Goal: Task Accomplishment & Management: Manage account settings

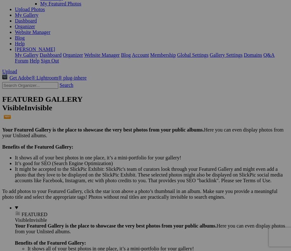
scroll to position [74, 0]
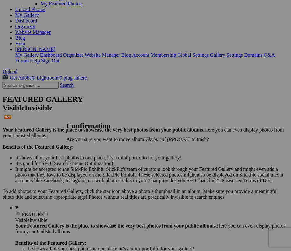
click at [88, 148] on span "Yes" at bounding box center [83, 149] width 7 height 5
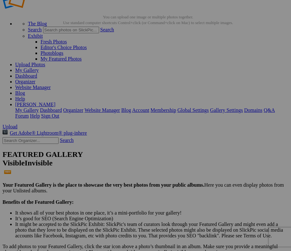
scroll to position [17, 0]
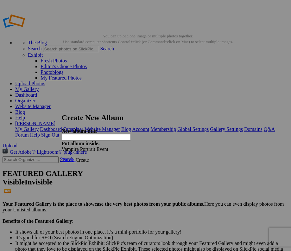
type input "Y"
type input "Youstycia / Skyburial"
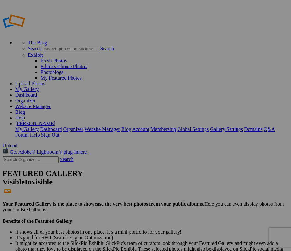
type input "Vampire Portrait Event"
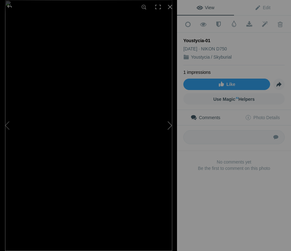
click at [169, 124] on button at bounding box center [154, 125] width 48 height 90
click at [9, 5] on div at bounding box center [9, 6] width 23 height 13
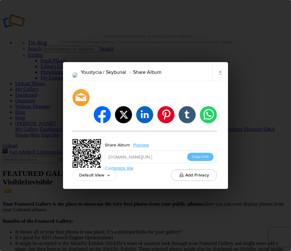
click at [203, 151] on input "https://slickpic.us/18643189MlDM" at bounding box center [161, 157] width 112 height 13
click at [209, 153] on button "Copy Link" at bounding box center [200, 157] width 26 height 8
click at [219, 80] on link "×" at bounding box center [220, 71] width 16 height 19
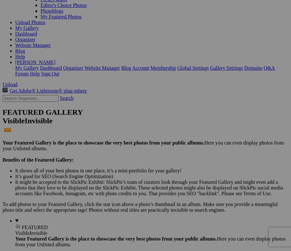
scroll to position [62, 0]
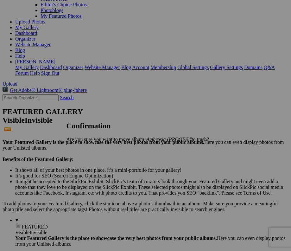
click at [88, 151] on span "Yes" at bounding box center [83, 149] width 7 height 5
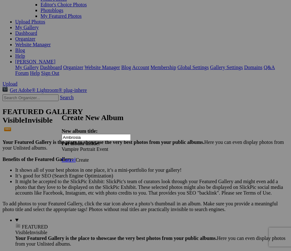
type input "Ambrosia"
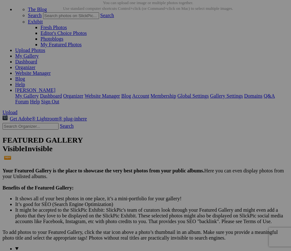
scroll to position [11, 0]
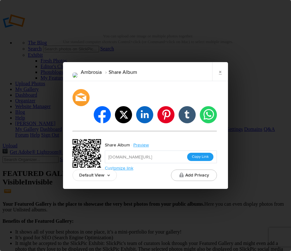
click at [202, 153] on button "Copy Link" at bounding box center [200, 157] width 26 height 8
click at [205, 153] on button "Copy Link" at bounding box center [200, 157] width 26 height 8
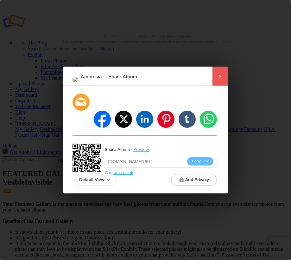
click at [218, 86] on link "×" at bounding box center [220, 76] width 16 height 19
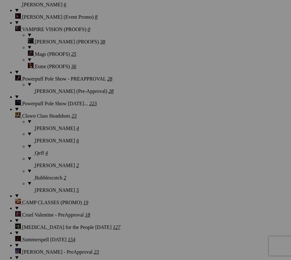
scroll to position [898, 0]
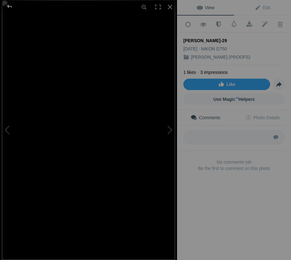
click at [14, 10] on div at bounding box center [9, 6] width 23 height 13
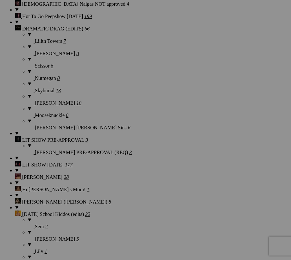
scroll to position [1449, 0]
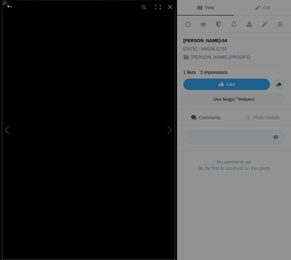
click at [7, 5] on div at bounding box center [9, 6] width 23 height 13
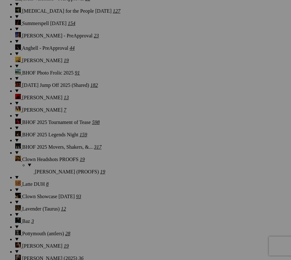
scroll to position [1129, 0]
